Goal: Task Accomplishment & Management: Manage account settings

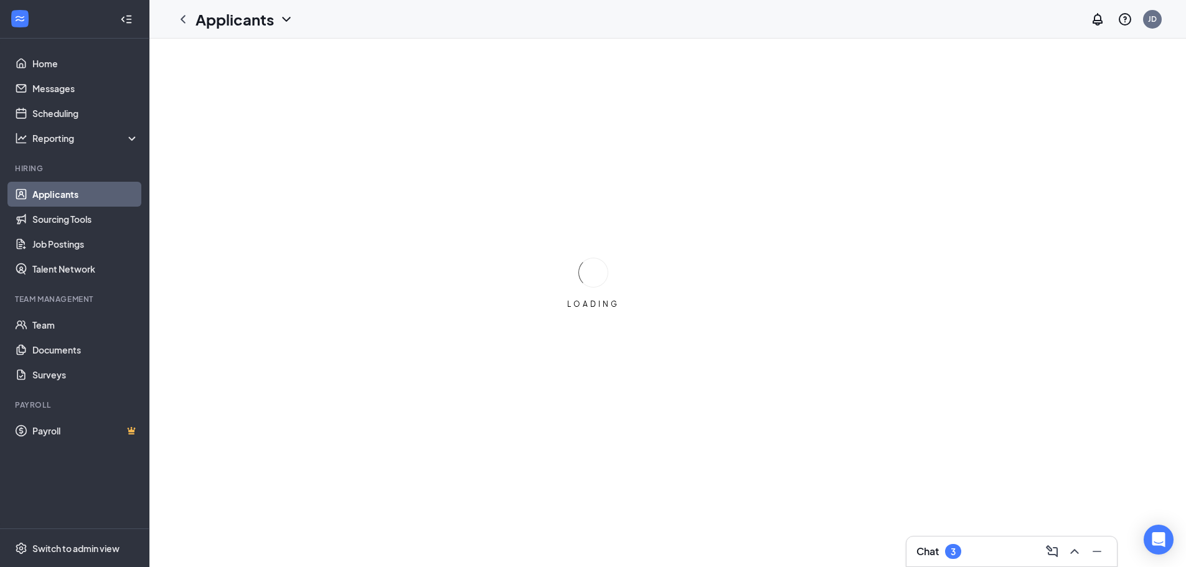
click at [129, 23] on icon "Collapse" at bounding box center [126, 19] width 12 height 12
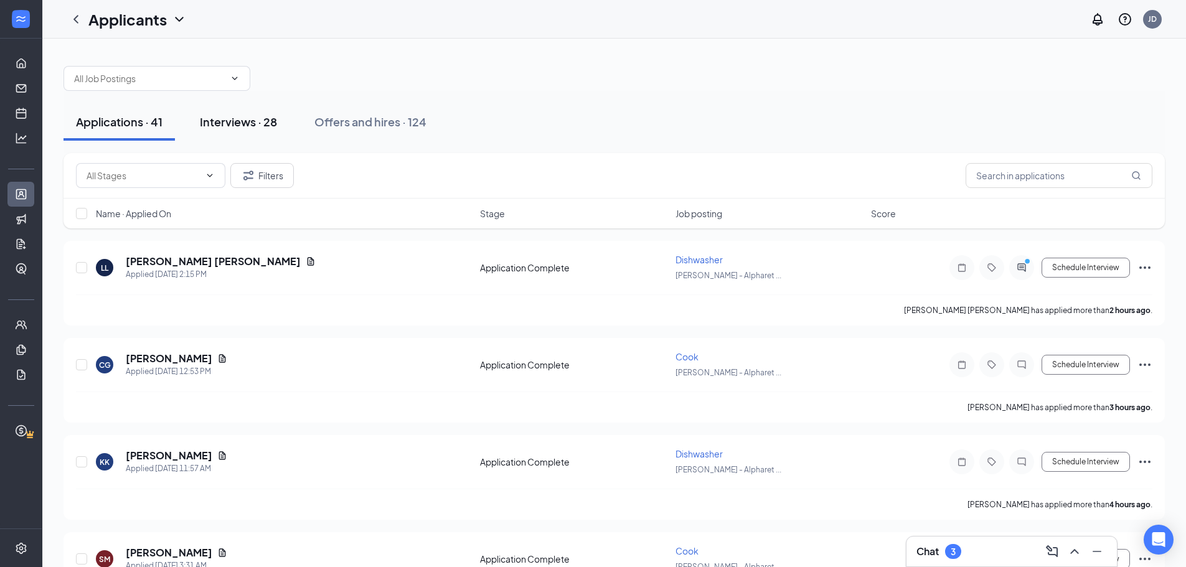
click at [248, 139] on button "Interviews · 28" at bounding box center [238, 121] width 102 height 37
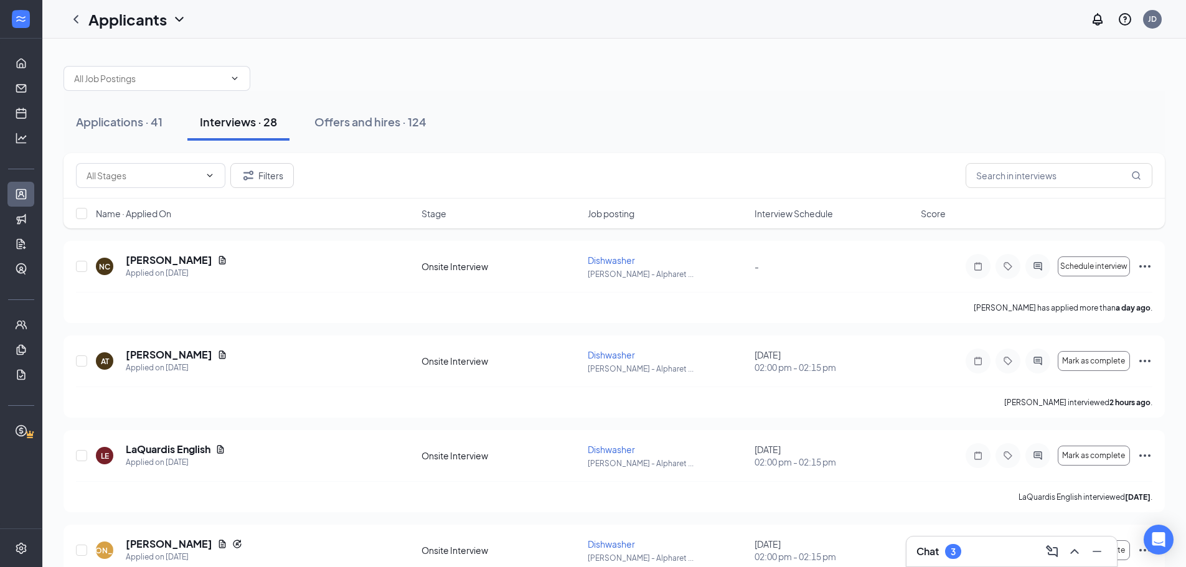
click at [807, 211] on span "Interview Schedule" at bounding box center [793, 213] width 78 height 12
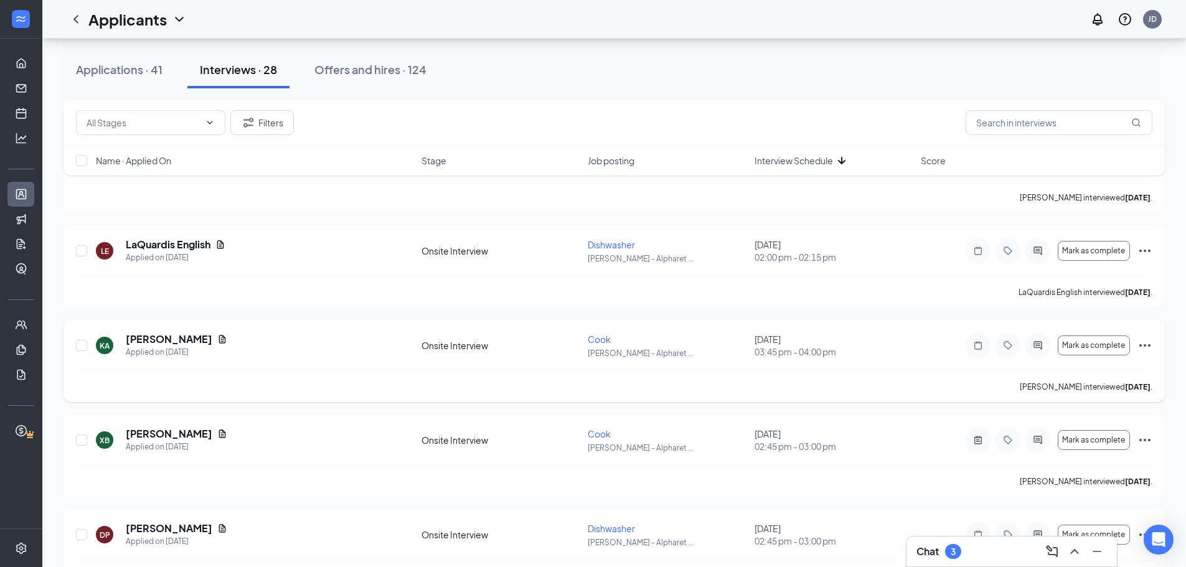
scroll to position [1120, 0]
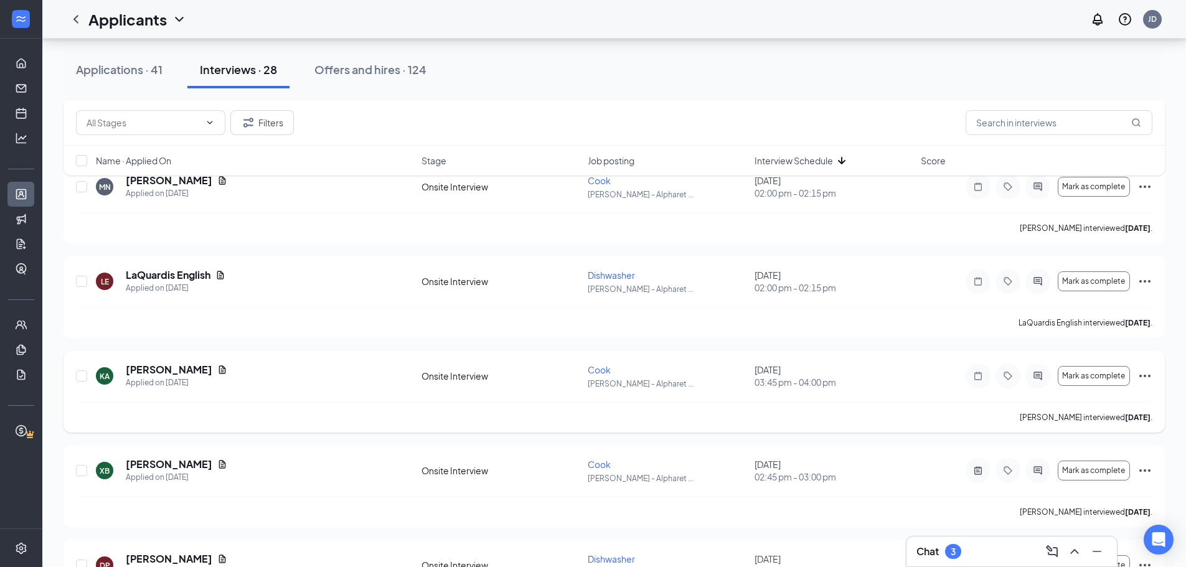
click at [80, 367] on div at bounding box center [82, 376] width 12 height 26
click at [88, 279] on div "LE LaQuardis English Applied on [DATE] Onsite Interview [PERSON_NAME] - Alphare…" at bounding box center [614, 287] width 1076 height 39
click at [86, 281] on input "checkbox" at bounding box center [81, 281] width 11 height 11
checkbox input "true"
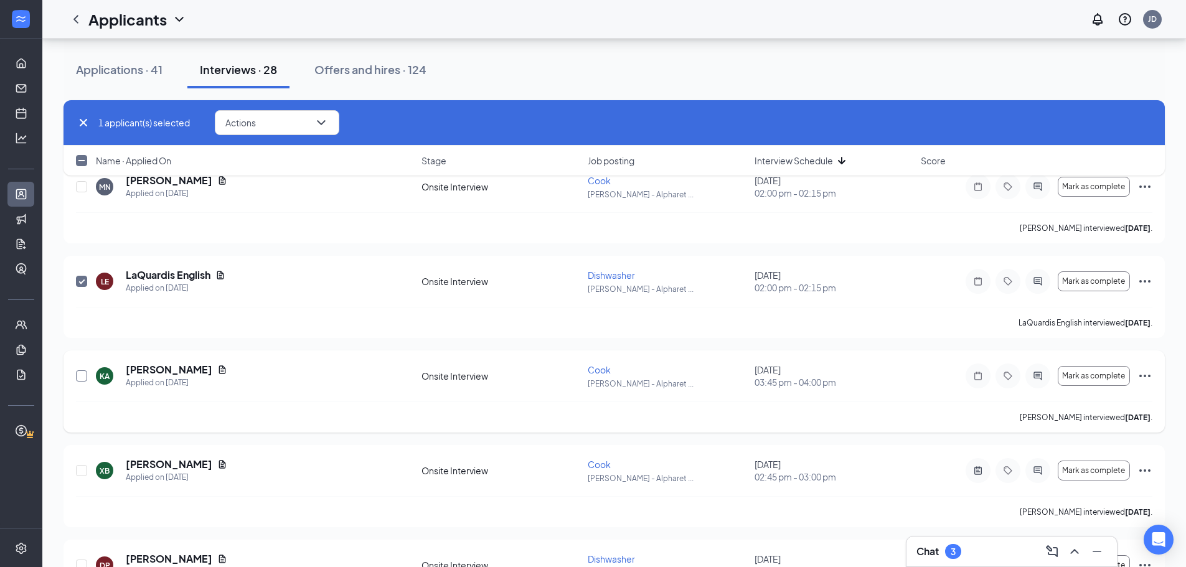
click at [80, 379] on input "checkbox" at bounding box center [81, 375] width 11 height 11
checkbox input "true"
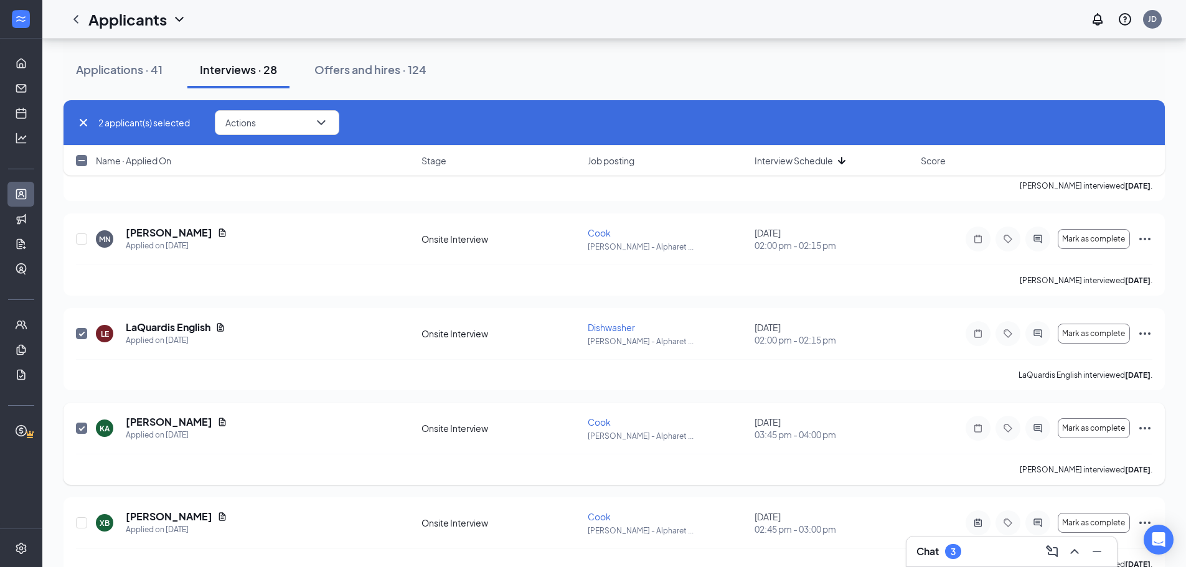
scroll to position [996, 0]
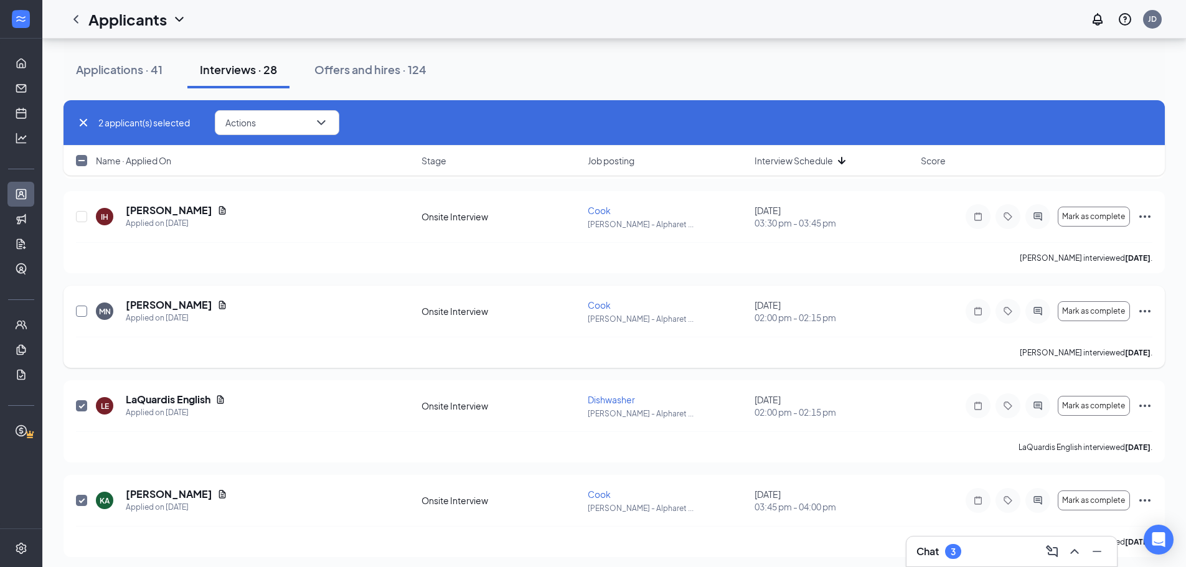
click at [78, 311] on input "checkbox" at bounding box center [81, 311] width 11 height 11
checkbox input "true"
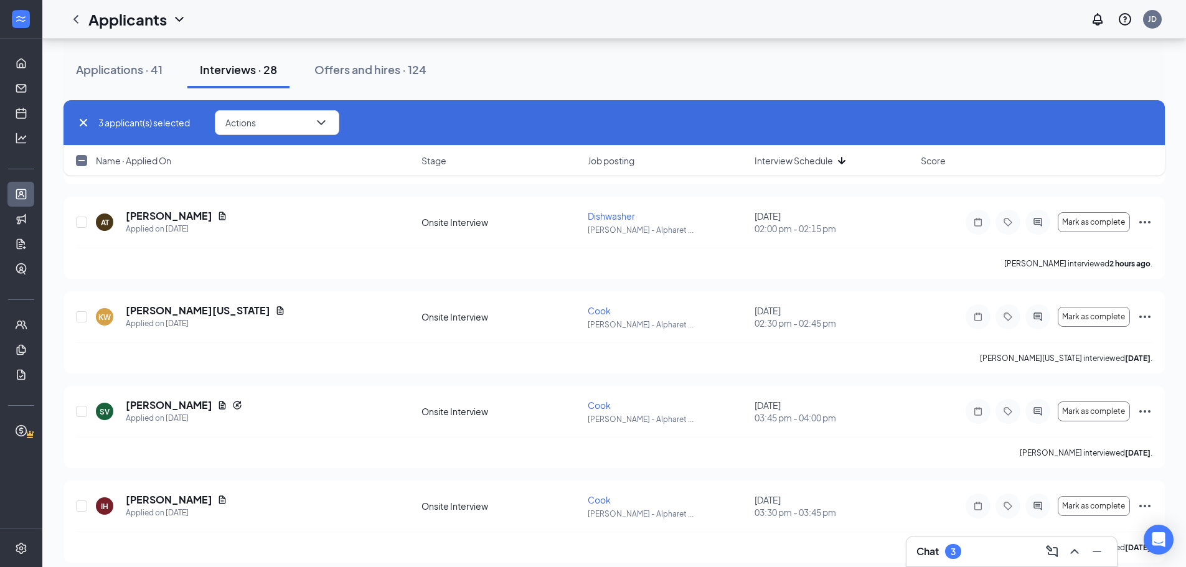
scroll to position [685, 0]
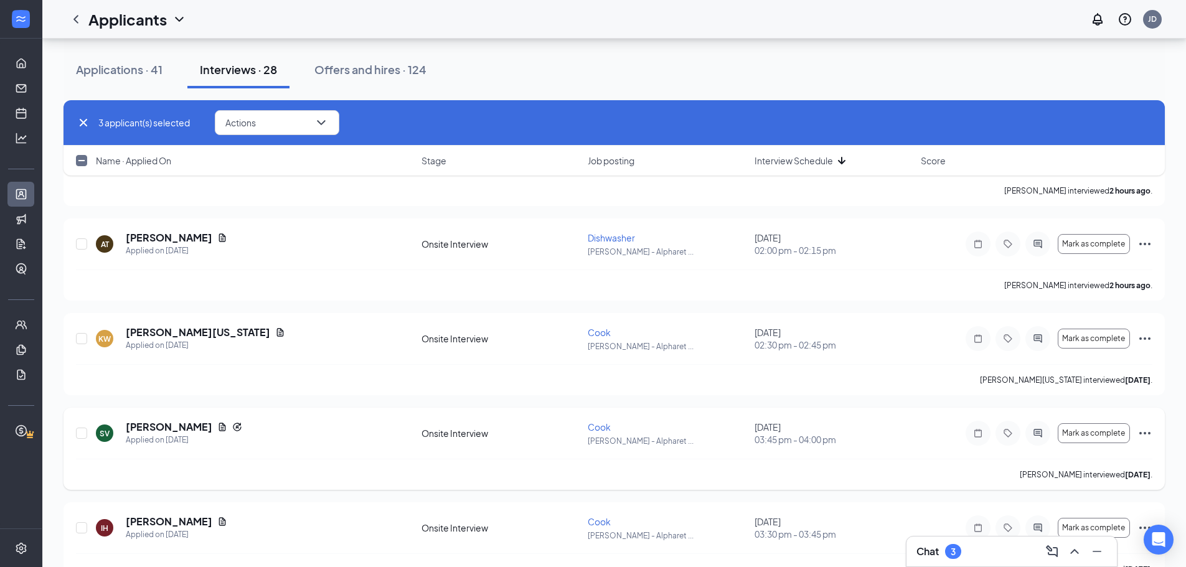
click at [962, 476] on div "[PERSON_NAME] interviewed [DATE] ." at bounding box center [614, 474] width 1076 height 31
click at [86, 337] on input "checkbox" at bounding box center [81, 338] width 11 height 11
checkbox input "true"
click at [85, 437] on input "checkbox" at bounding box center [81, 433] width 11 height 11
checkbox input "true"
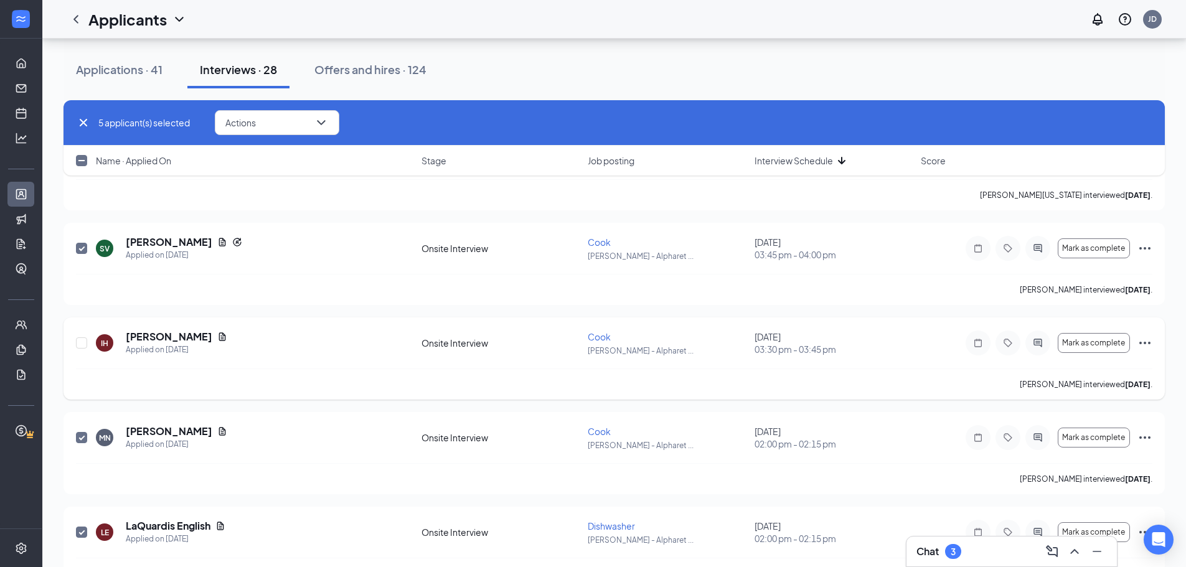
scroll to position [871, 0]
click at [78, 347] on div at bounding box center [82, 341] width 12 height 26
click at [88, 339] on div "IH [PERSON_NAME] Applied on [DATE] Onsite Interview [PERSON_NAME] [PERSON_NAME]…" at bounding box center [614, 347] width 1076 height 39
drag, startPoint x: 78, startPoint y: 342, endPoint x: 127, endPoint y: 291, distance: 70.9
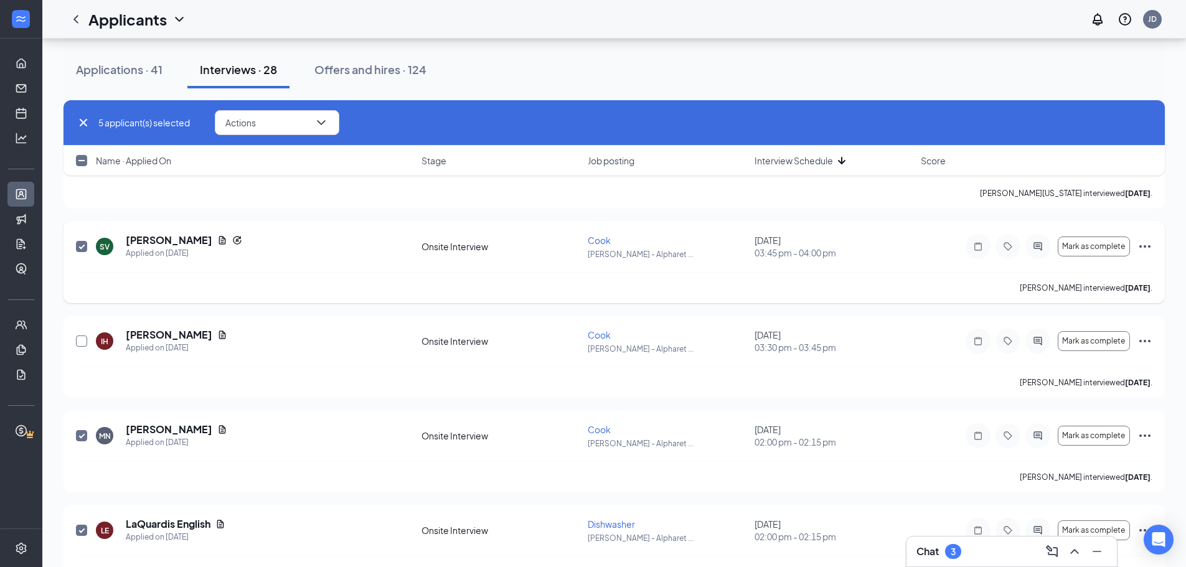
click at [88, 329] on div "IH [PERSON_NAME] Applied on [DATE] Onsite Interview [PERSON_NAME] [PERSON_NAME]…" at bounding box center [614, 347] width 1076 height 39
click at [82, 347] on div at bounding box center [82, 341] width 12 height 26
click at [79, 343] on input "checkbox" at bounding box center [81, 340] width 11 height 11
checkbox input "true"
click at [268, 130] on button "Actions" at bounding box center [277, 122] width 124 height 25
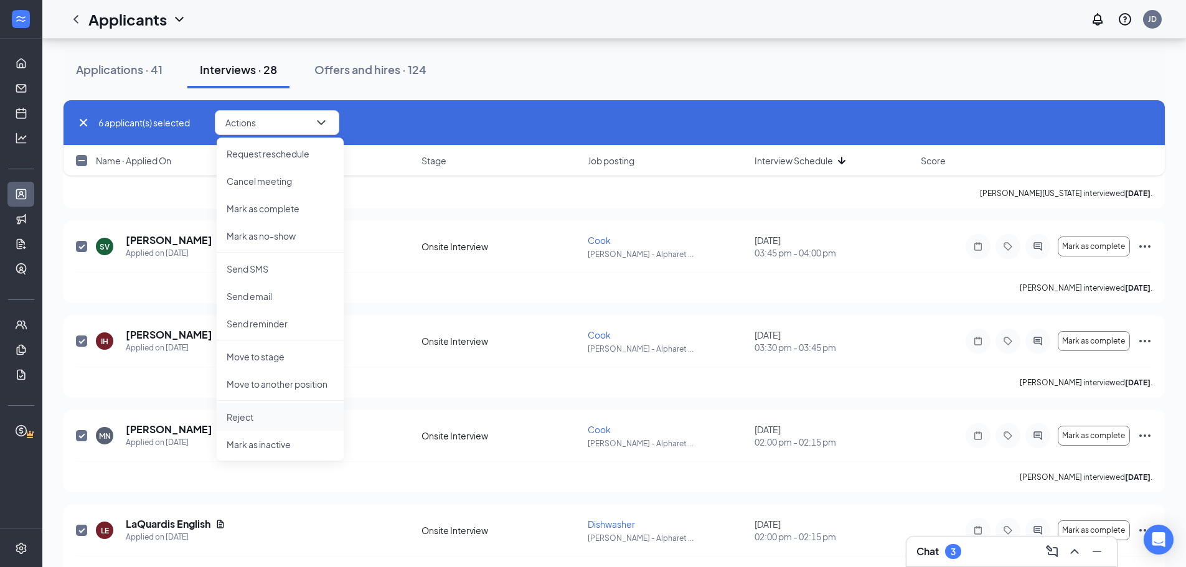
click at [256, 414] on p "Reject" at bounding box center [280, 417] width 107 height 12
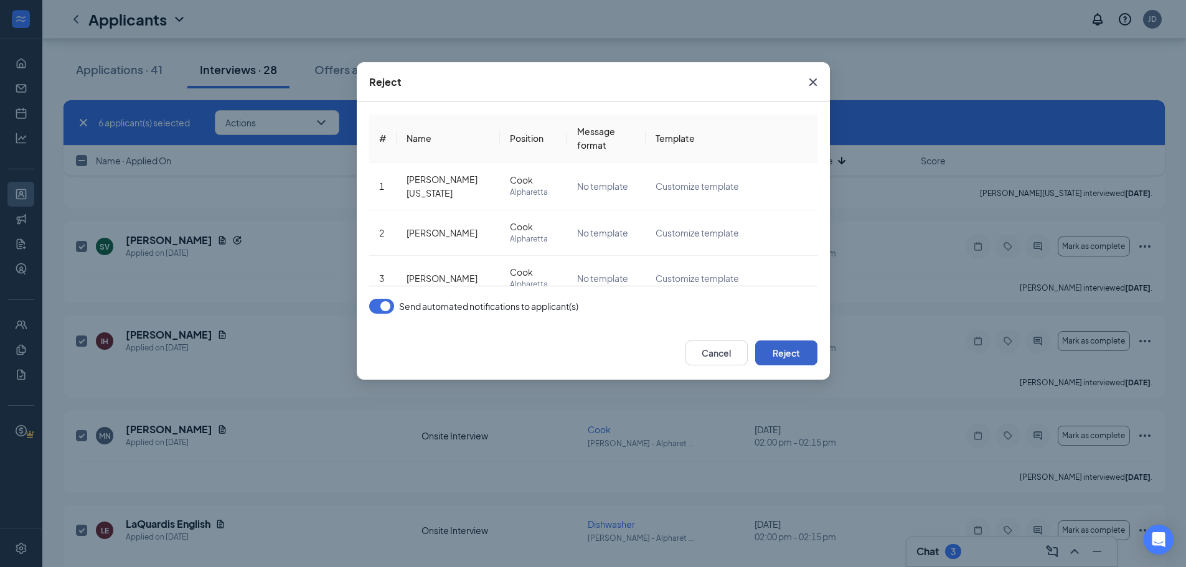
click at [774, 350] on button "Reject" at bounding box center [786, 352] width 62 height 25
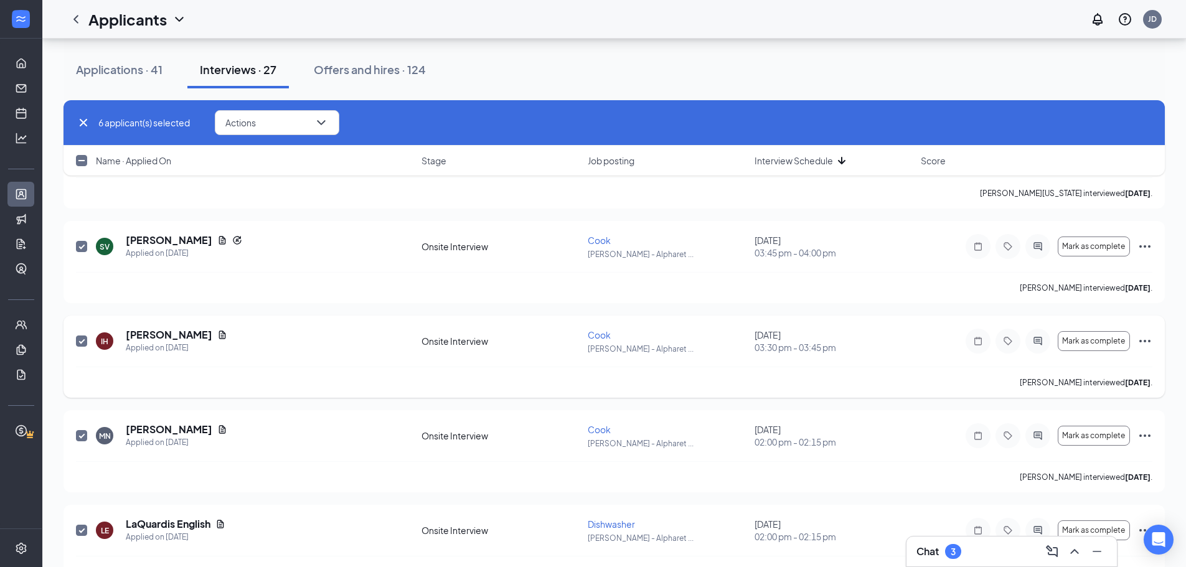
checkbox input "false"
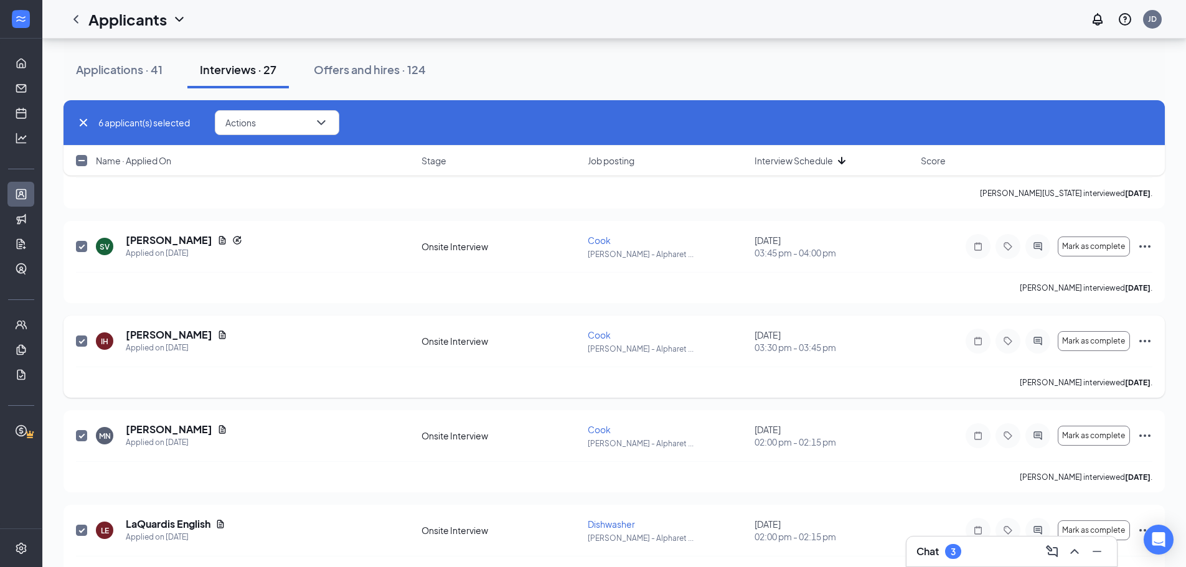
checkbox input "false"
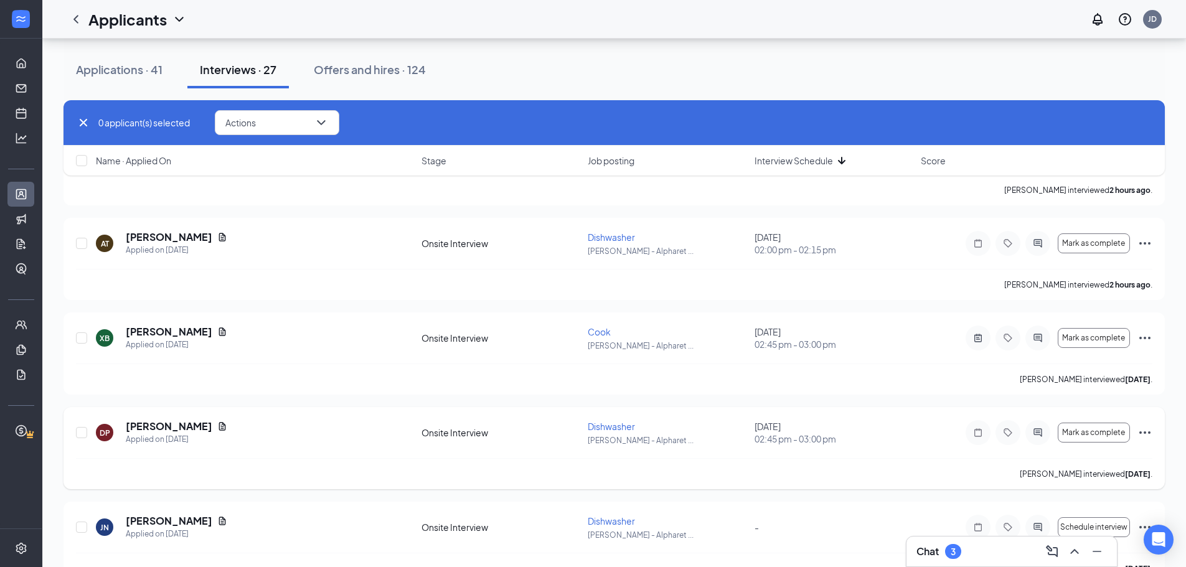
scroll to position [685, 0]
click at [82, 429] on input "checkbox" at bounding box center [81, 433] width 11 height 11
checkbox input "true"
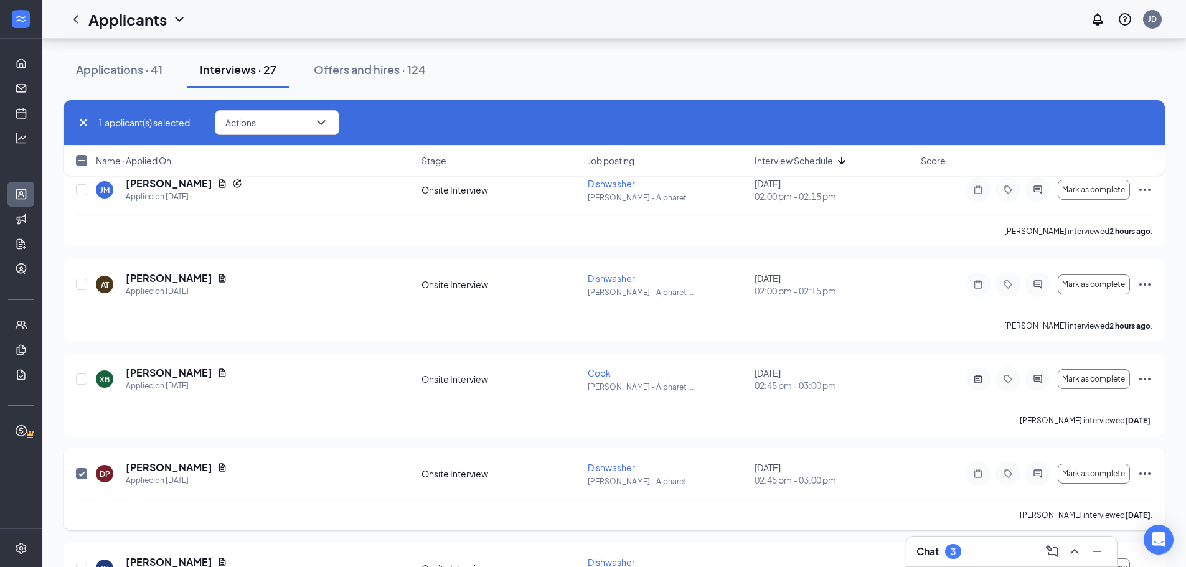
scroll to position [622, 0]
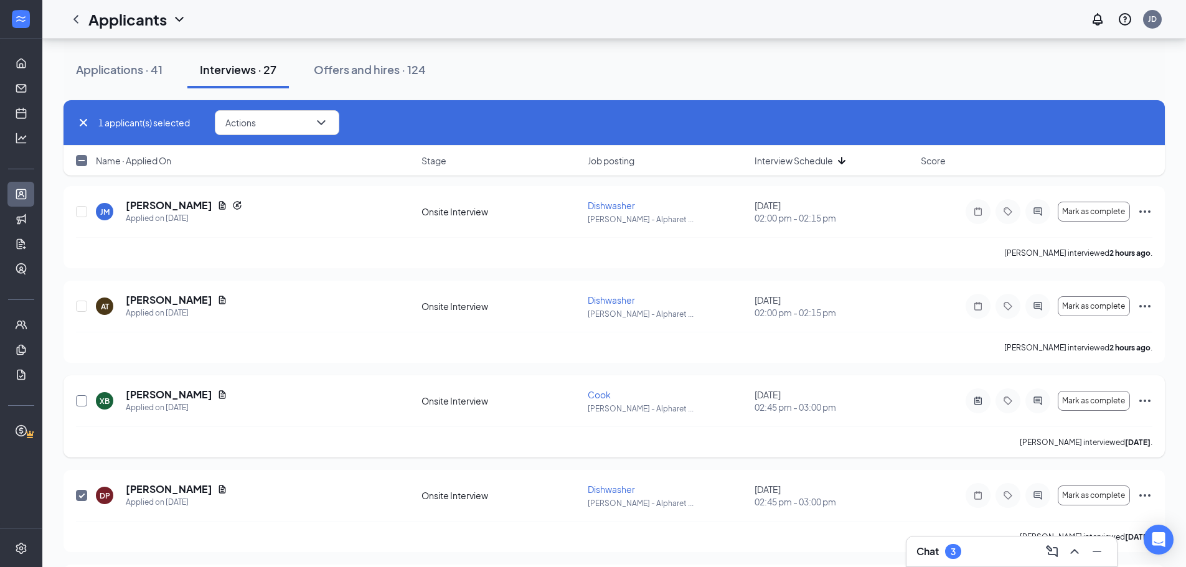
click at [80, 397] on input "checkbox" at bounding box center [81, 400] width 11 height 11
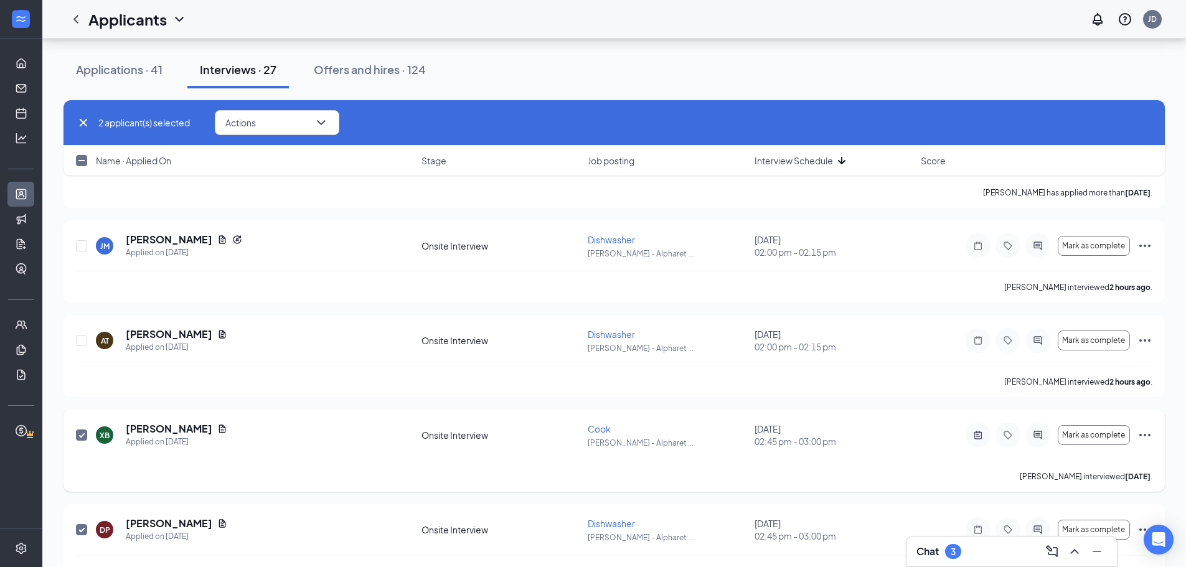
scroll to position [560, 0]
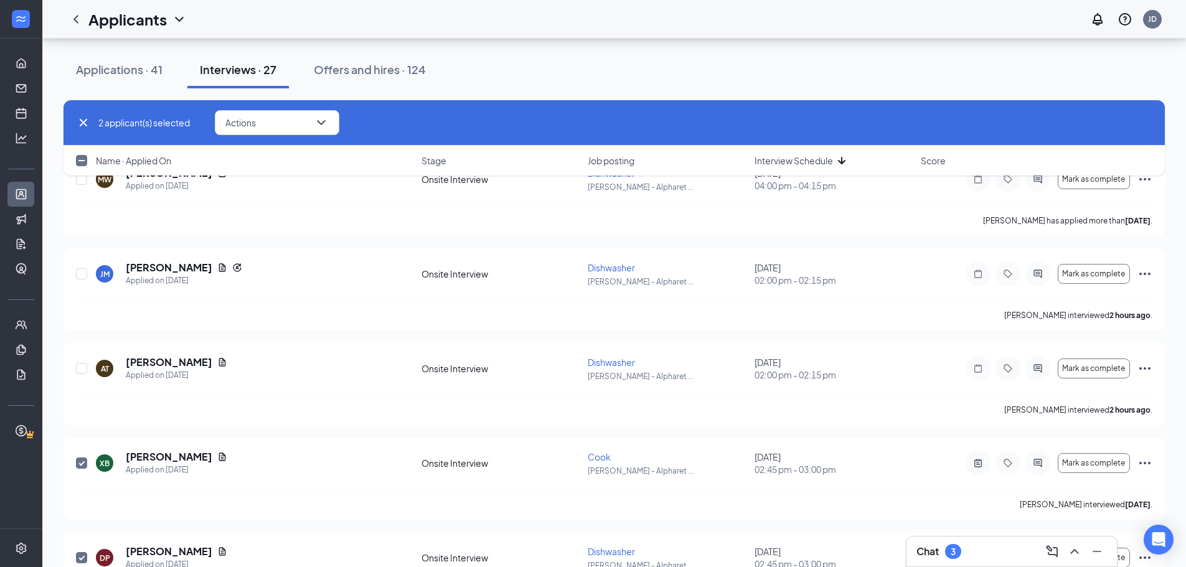
click at [296, 106] on div "2 applicant(s) selected Actions Request reschedule Cancel meeting [PERSON_NAME]…" at bounding box center [613, 122] width 1101 height 45
click at [285, 116] on button "Actions" at bounding box center [277, 122] width 124 height 25
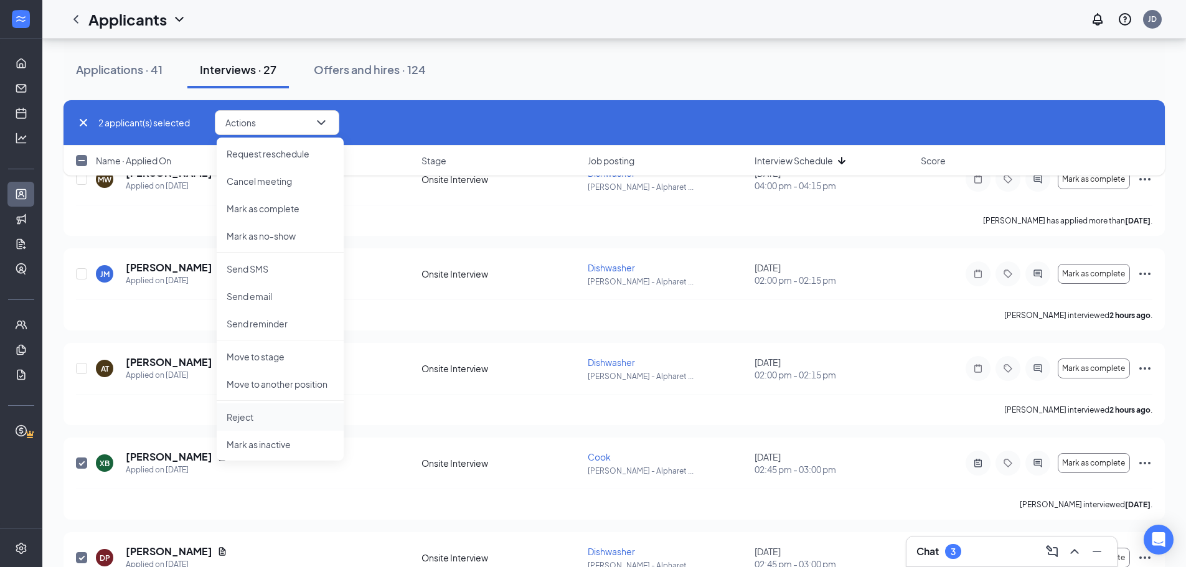
click at [255, 405] on li "Reject" at bounding box center [280, 416] width 127 height 27
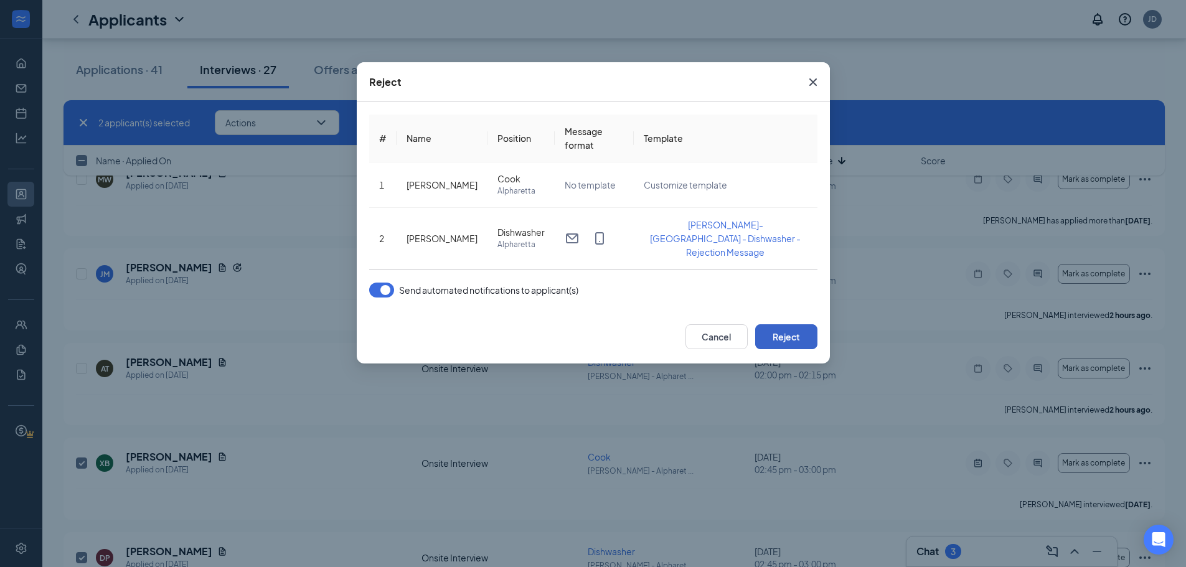
click at [776, 324] on button "Reject" at bounding box center [786, 336] width 62 height 25
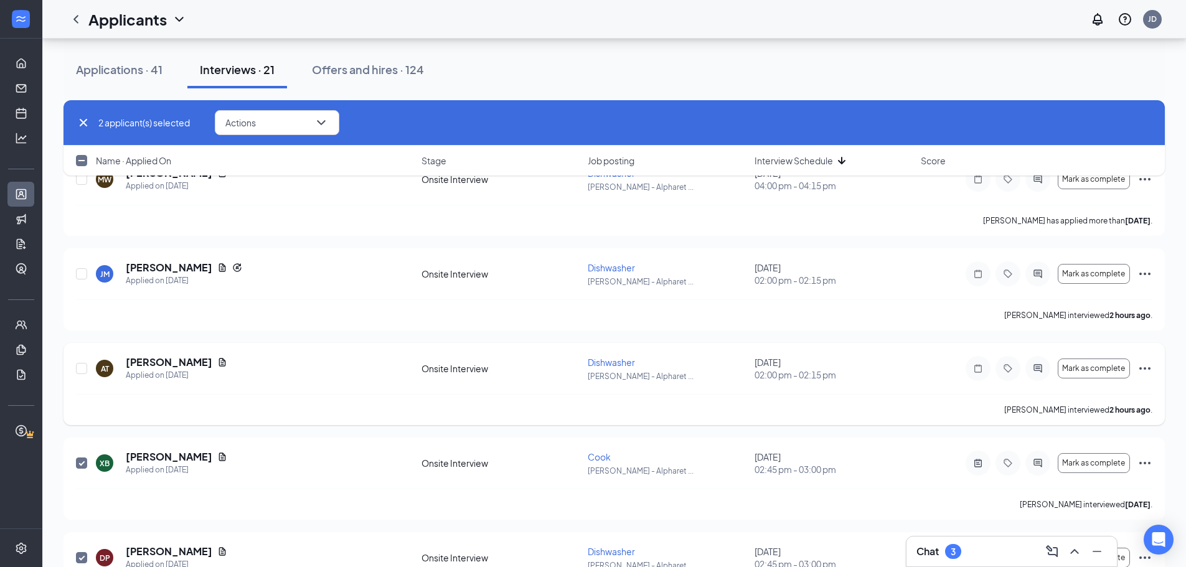
checkbox input "false"
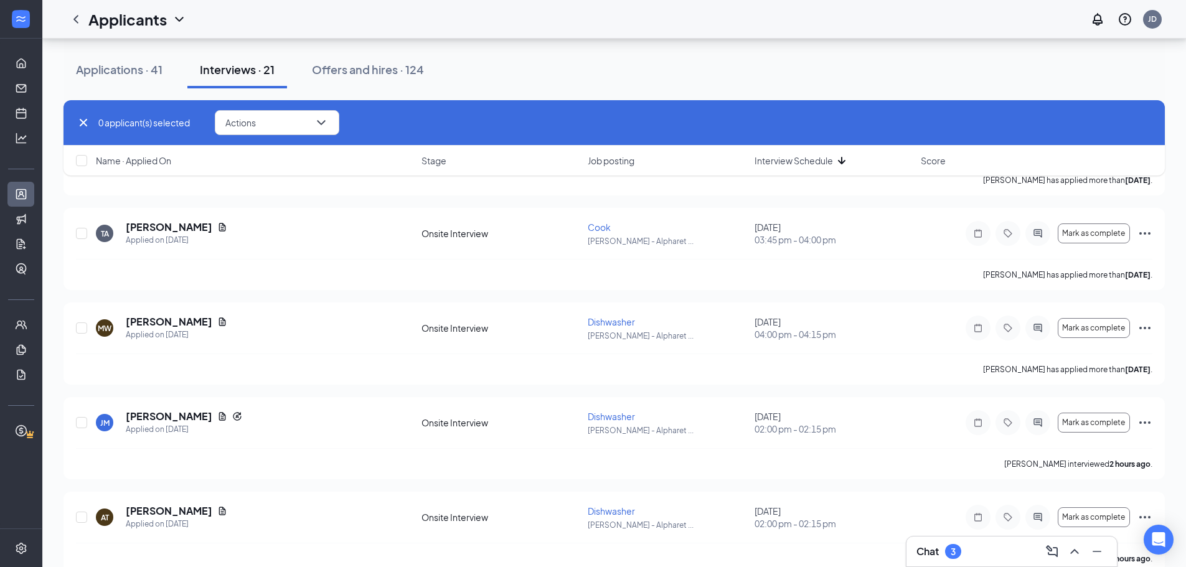
scroll to position [2303, 0]
click at [179, 164] on div "Name · Applied On" at bounding box center [255, 160] width 318 height 12
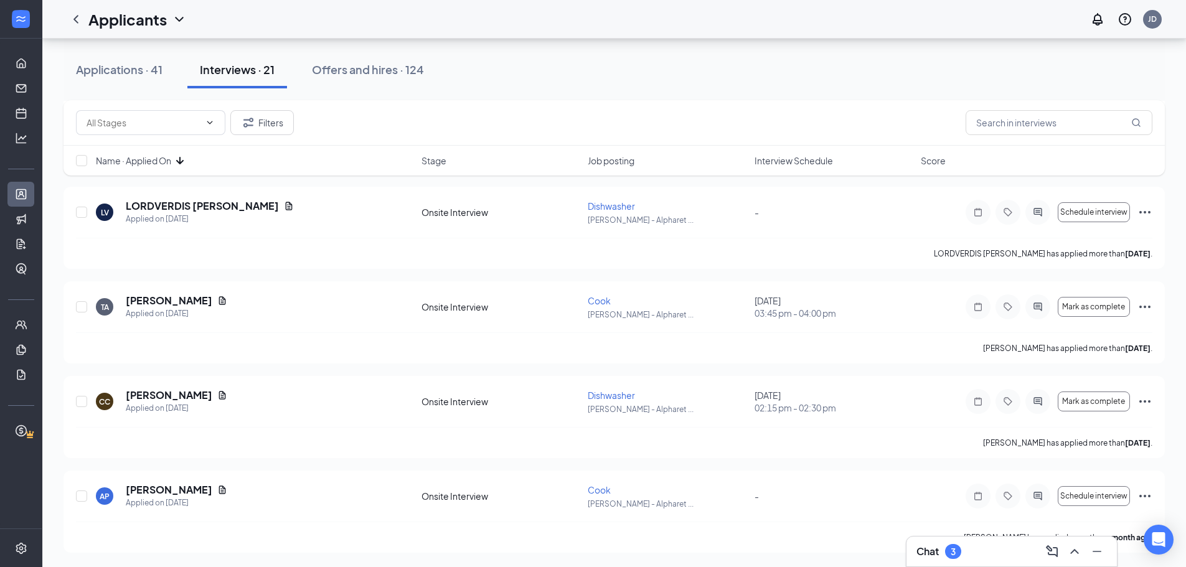
scroll to position [1568, 0]
click at [85, 498] on input "checkbox" at bounding box center [81, 495] width 11 height 11
checkbox input "true"
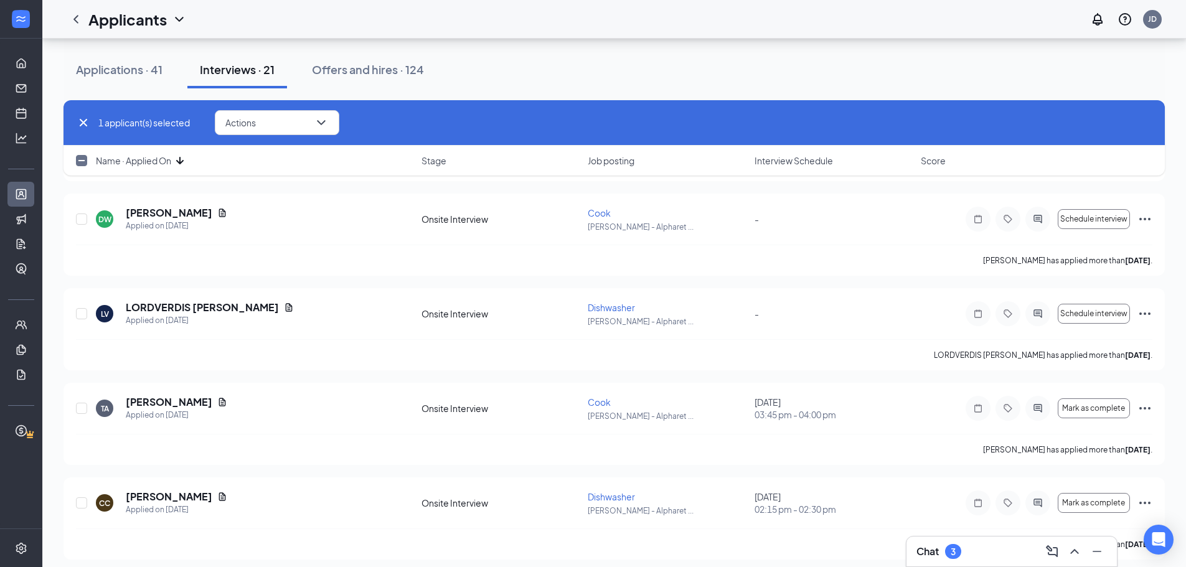
scroll to position [1444, 0]
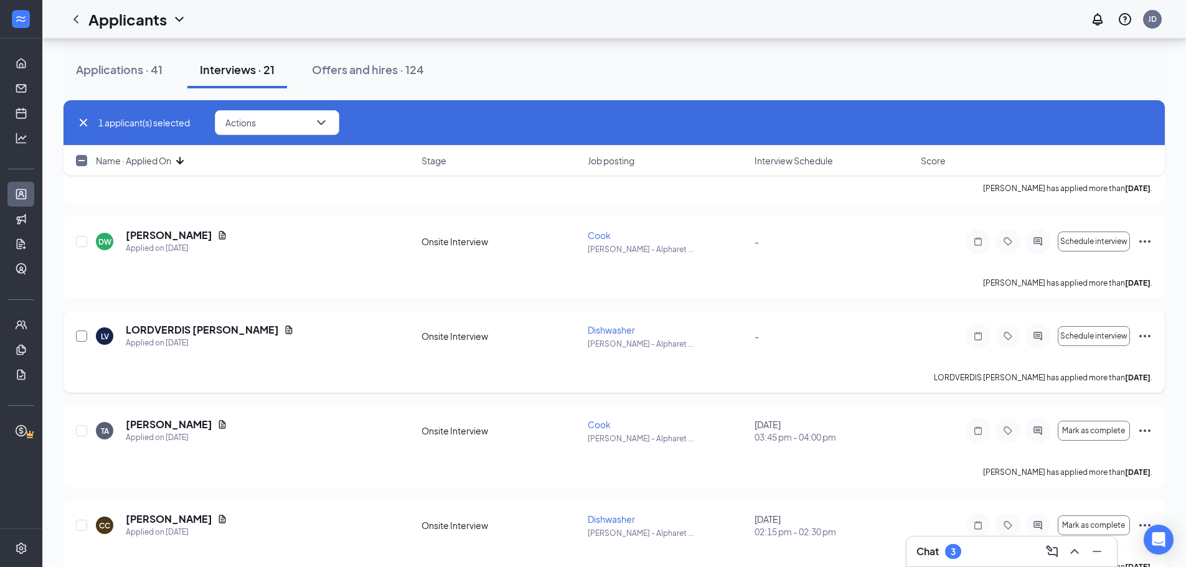
click at [85, 337] on input "checkbox" at bounding box center [81, 335] width 11 height 11
checkbox input "true"
click at [78, 243] on input "checkbox" at bounding box center [81, 241] width 11 height 11
checkbox input "true"
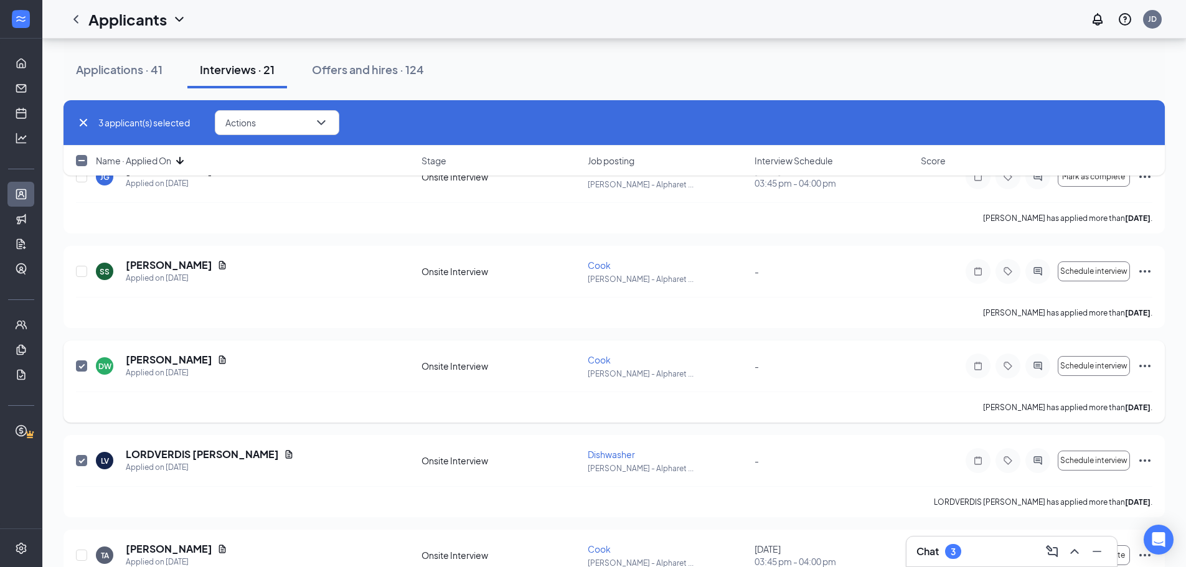
scroll to position [1257, 0]
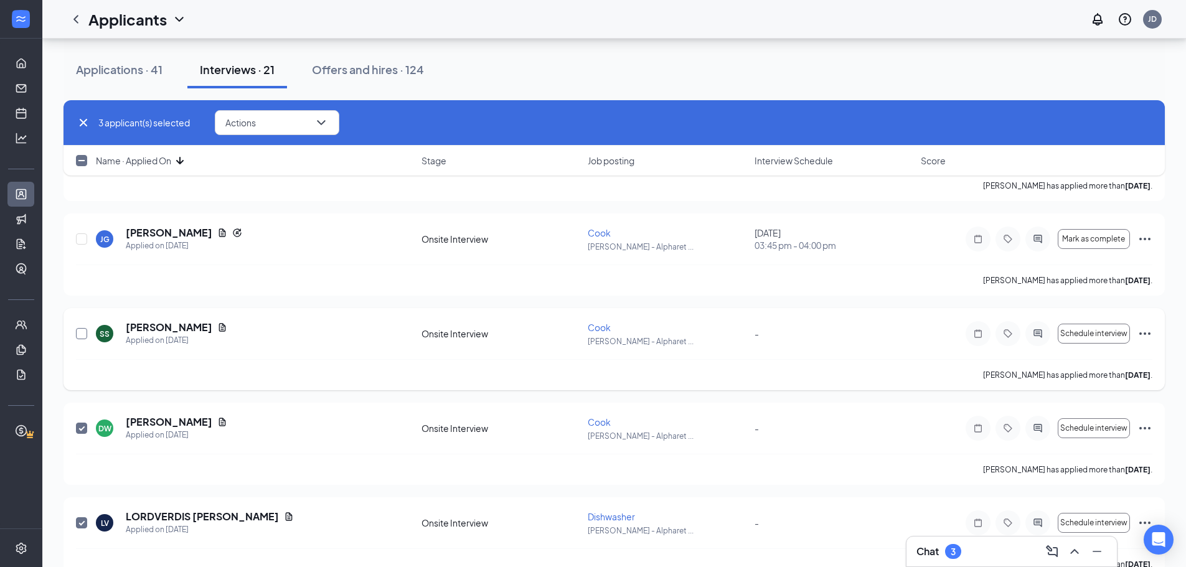
click at [83, 330] on input "checkbox" at bounding box center [81, 333] width 11 height 11
checkbox input "true"
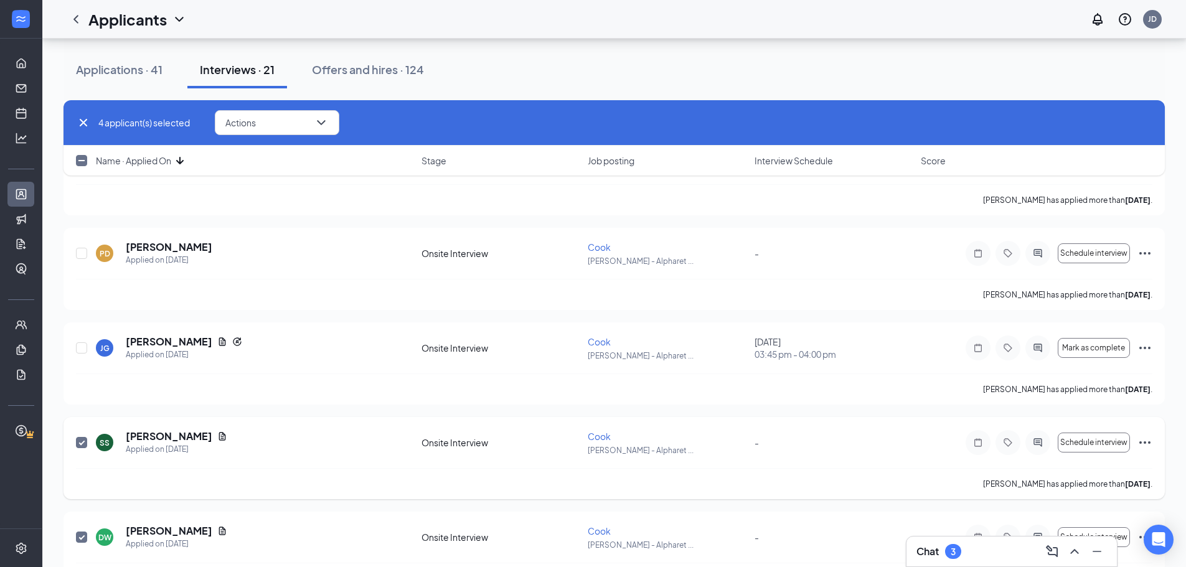
scroll to position [1133, 0]
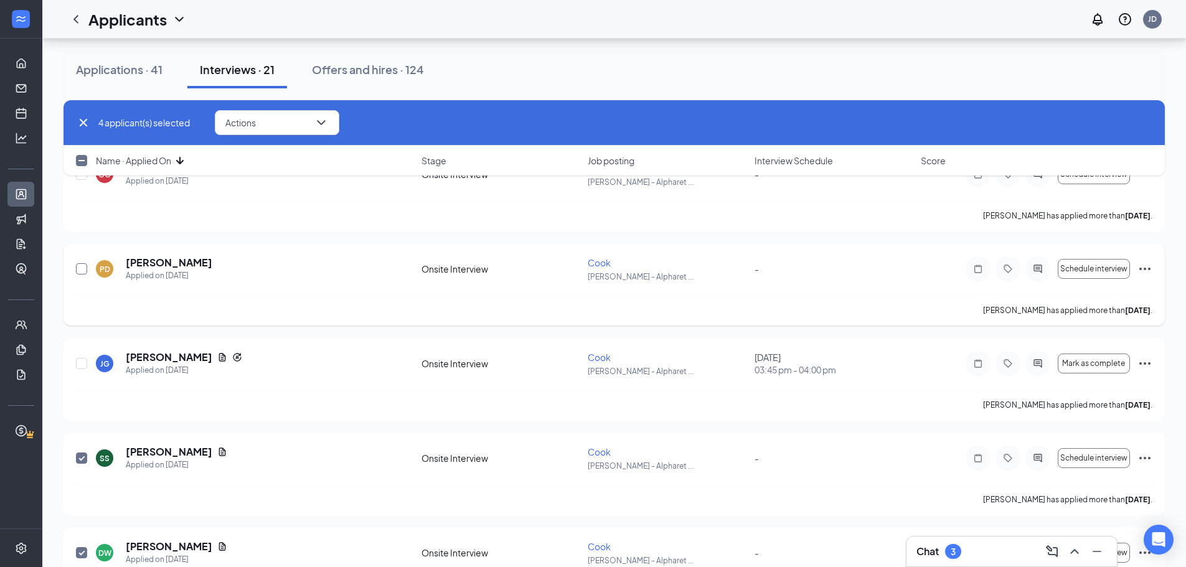
click at [82, 271] on input "checkbox" at bounding box center [81, 268] width 11 height 11
checkbox input "true"
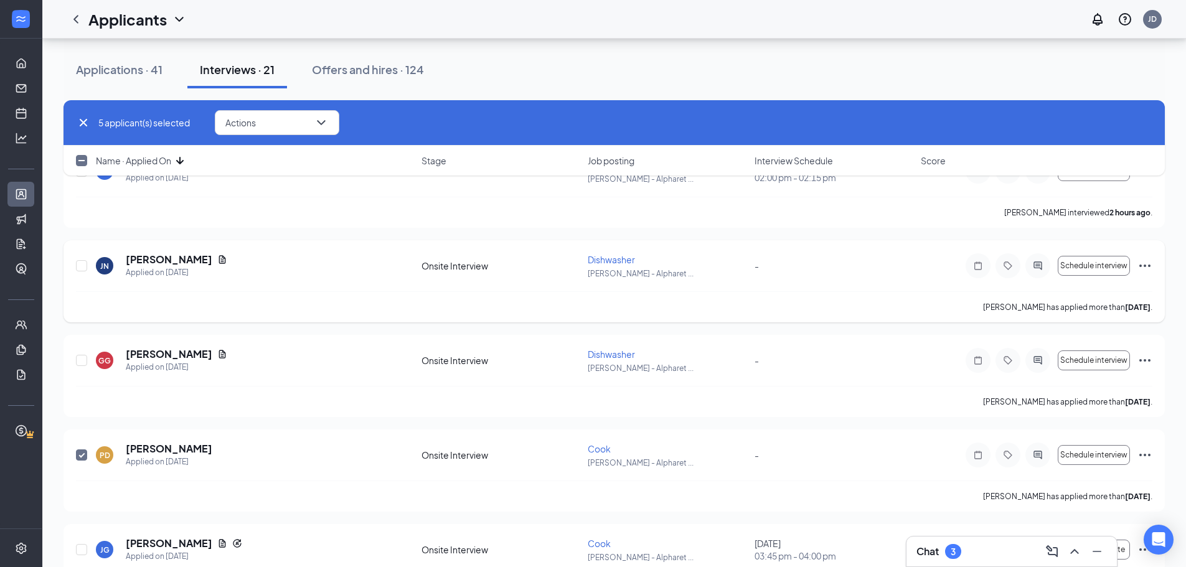
scroll to position [946, 0]
click at [77, 358] on input "checkbox" at bounding box center [81, 360] width 11 height 11
checkbox input "true"
click at [78, 268] on input "checkbox" at bounding box center [81, 266] width 11 height 11
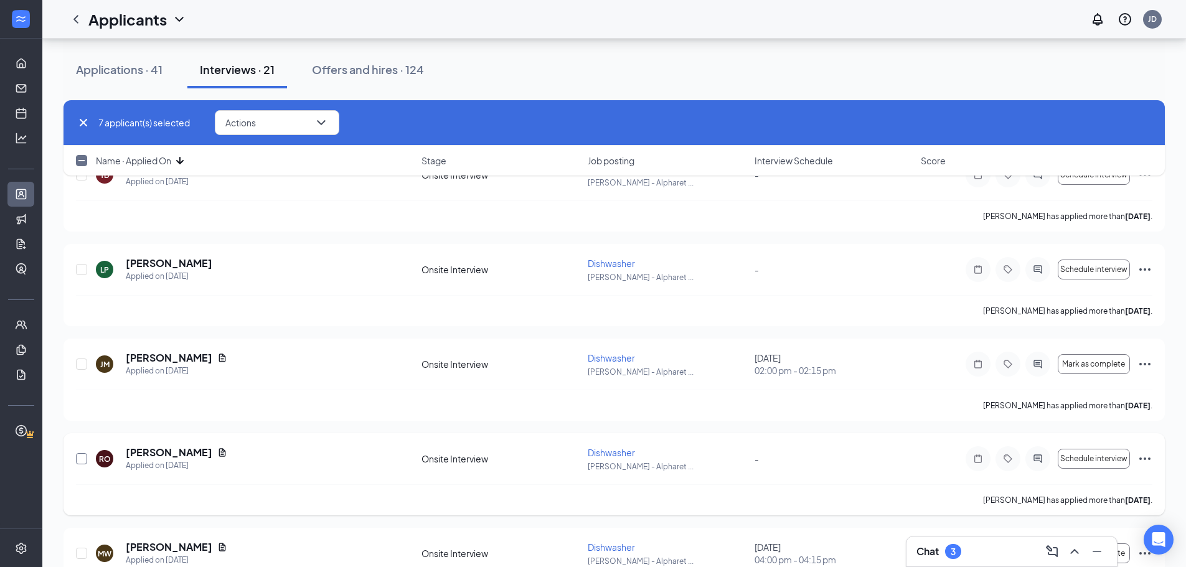
scroll to position [448, 0]
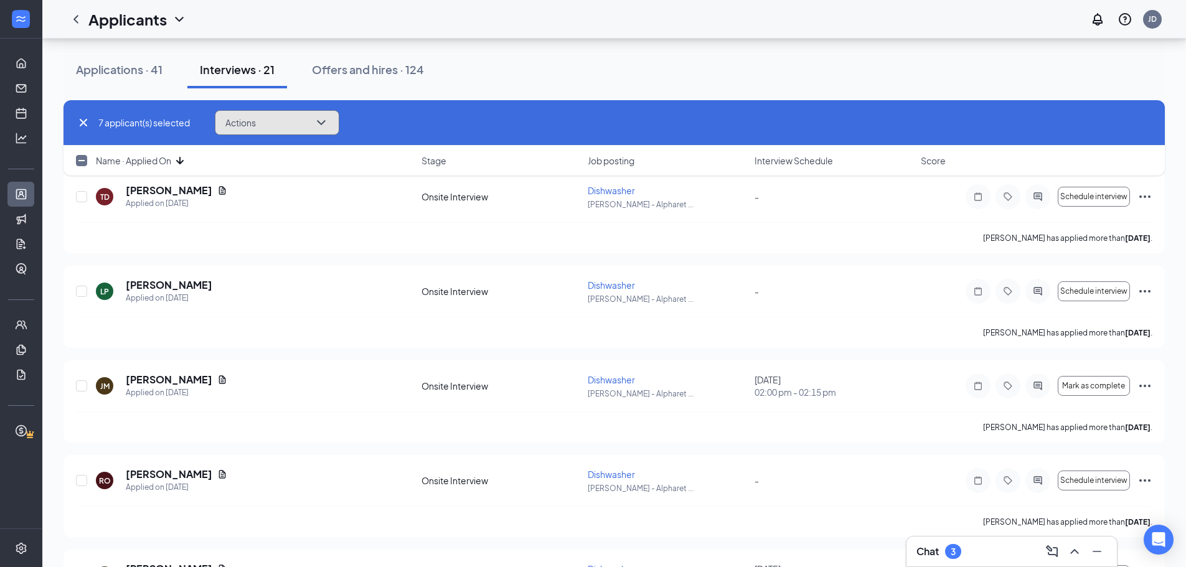
click at [306, 118] on button "Actions" at bounding box center [277, 122] width 124 height 25
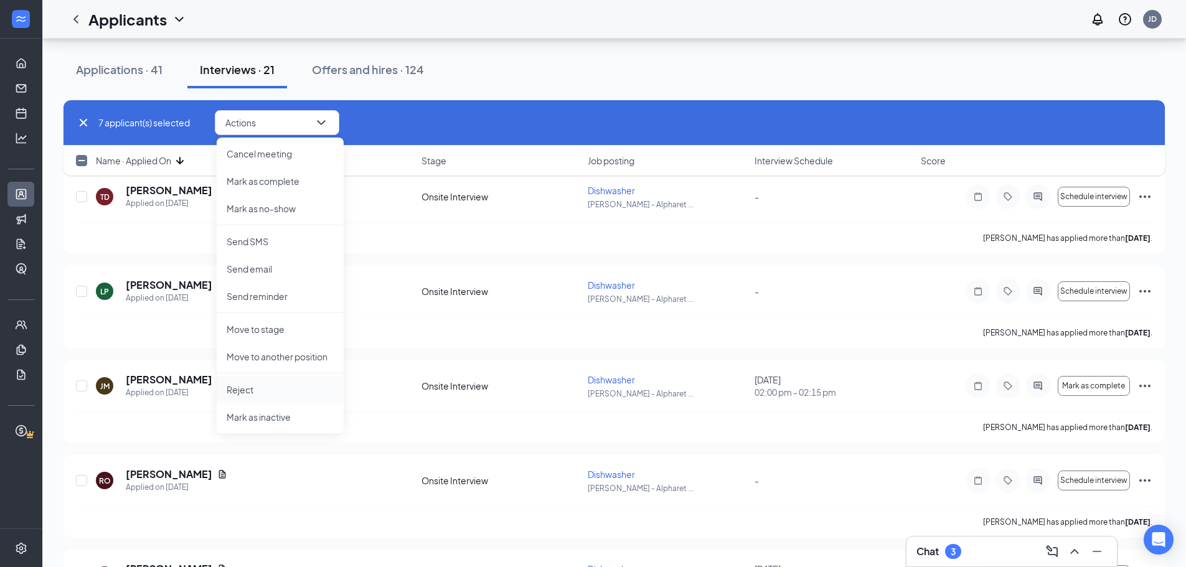
click at [254, 387] on p "Reject" at bounding box center [280, 389] width 107 height 12
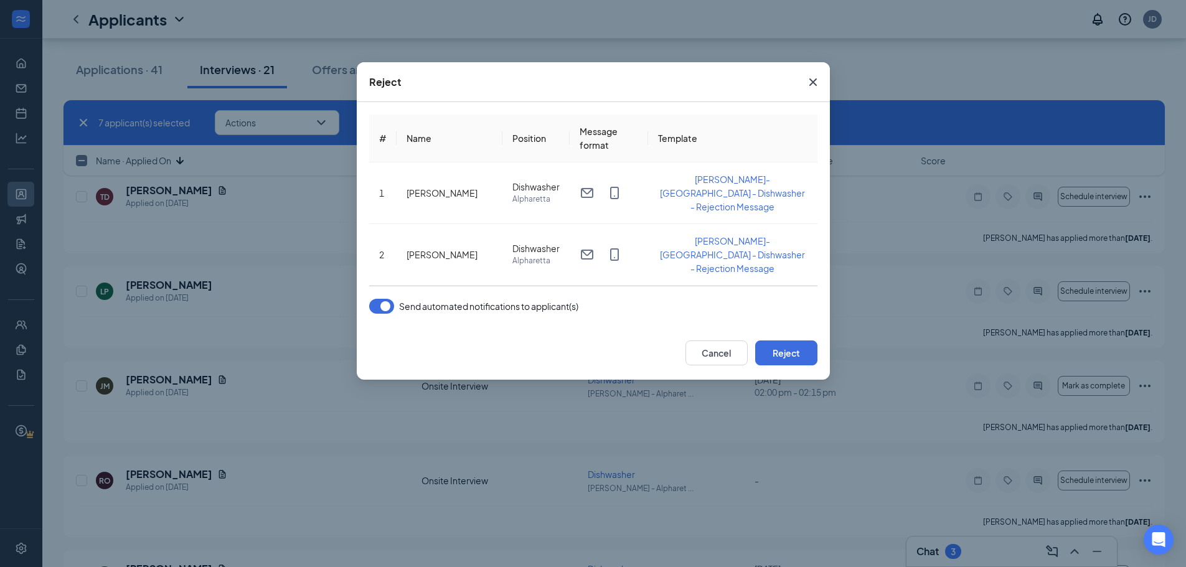
click at [372, 304] on button "button" at bounding box center [381, 306] width 25 height 15
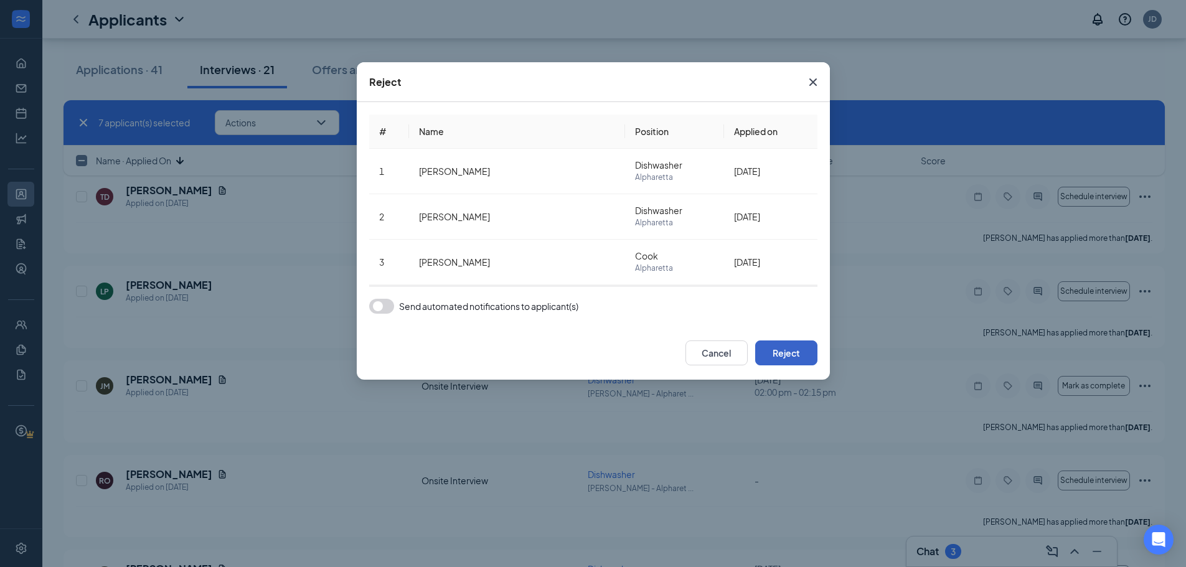
click at [805, 362] on button "Reject" at bounding box center [786, 352] width 62 height 25
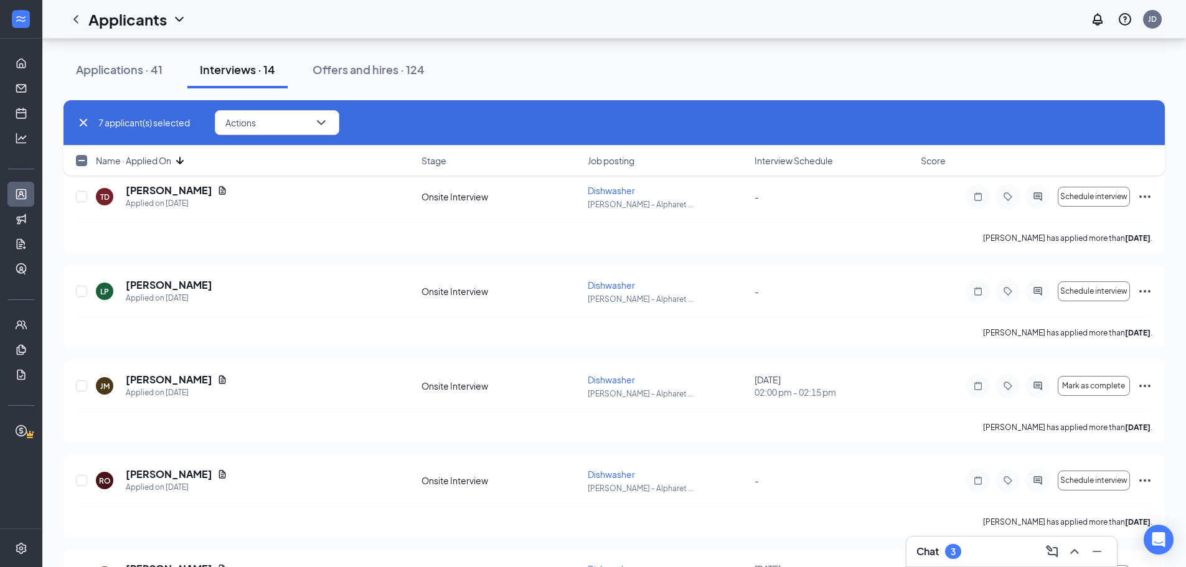
checkbox input "false"
